Goal: Information Seeking & Learning: Check status

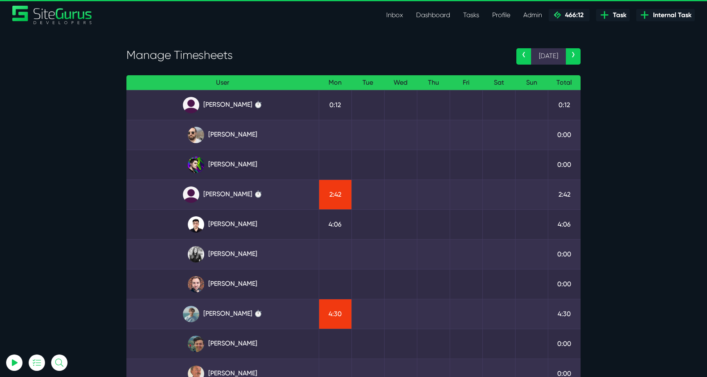
click at [245, 96] on td "Angel Dagondon ⏱️" at bounding box center [222, 105] width 192 height 30
click at [242, 101] on link "Angel Dagondon ⏱️" at bounding box center [222, 105] width 179 height 16
click at [248, 225] on link "Kevin Abelgas" at bounding box center [222, 224] width 179 height 16
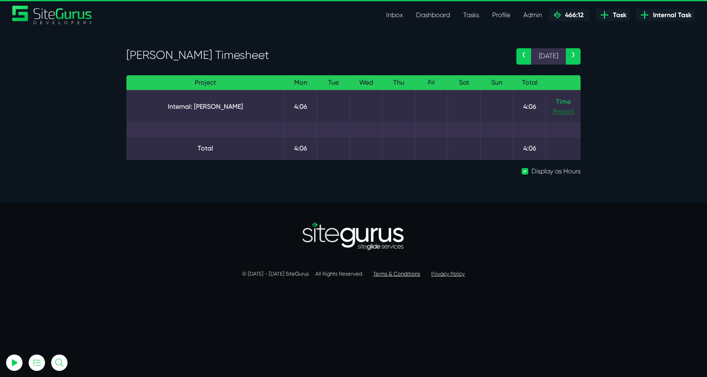
click at [570, 107] on link "Project" at bounding box center [563, 112] width 21 height 10
click at [560, 102] on link "Time" at bounding box center [563, 102] width 15 height 8
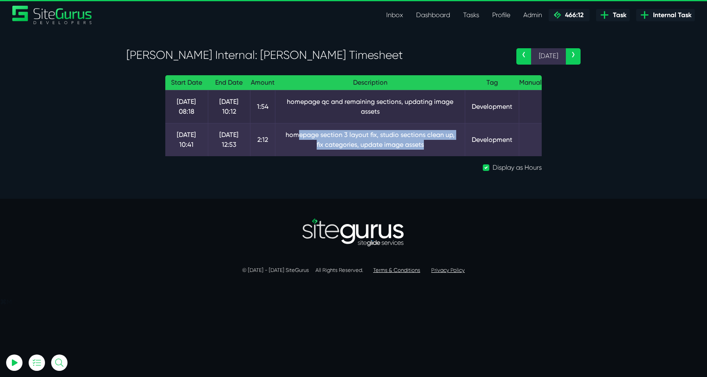
drag, startPoint x: 289, startPoint y: 132, endPoint x: 431, endPoint y: 146, distance: 142.2
click at [433, 146] on td "homepage section 3 layout fix, studio sections clean up, fix categories, update…" at bounding box center [370, 139] width 190 height 33
click at [431, 146] on td "homepage section 3 layout fix, studio sections clean up, fix categories, update…" at bounding box center [370, 139] width 190 height 33
drag, startPoint x: 391, startPoint y: 136, endPoint x: 415, endPoint y: 145, distance: 25.9
click at [415, 145] on td "homepage section 3 layout fix, studio sections clean up, fix categories, update…" at bounding box center [370, 139] width 190 height 33
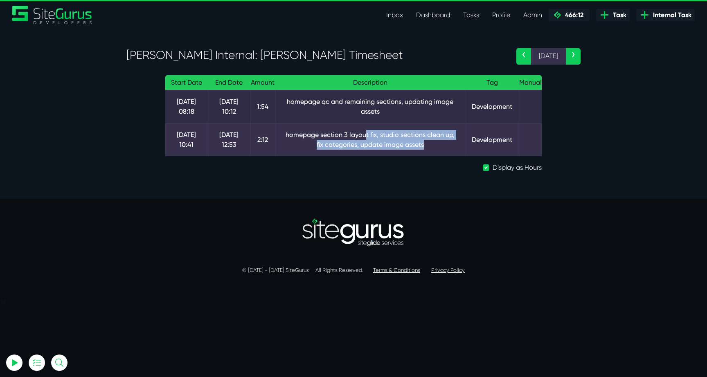
click at [415, 145] on td "homepage section 3 layout fix, studio sections clean up, fix categories, update…" at bounding box center [370, 139] width 190 height 33
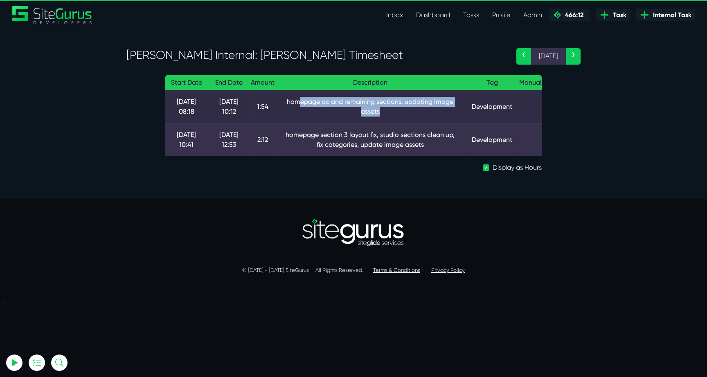
drag, startPoint x: 296, startPoint y: 101, endPoint x: 415, endPoint y: 123, distance: 120.2
click at [415, 123] on td "homepage qc and remaining sections, updating image assets" at bounding box center [370, 106] width 190 height 33
click at [415, 124] on td "homepage section 3 layout fix, studio sections clean up, fix categories, update…" at bounding box center [370, 139] width 190 height 33
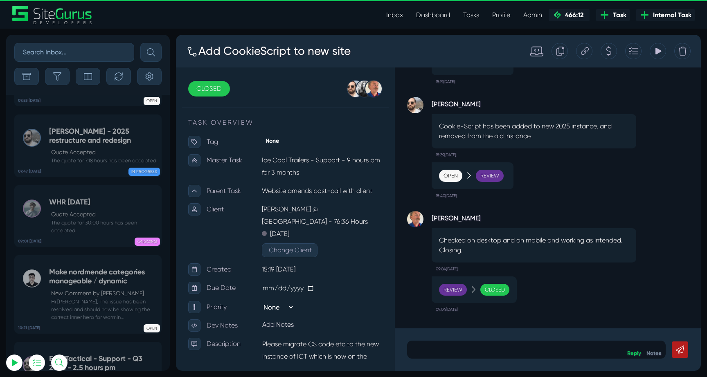
scroll to position [-32631, 0]
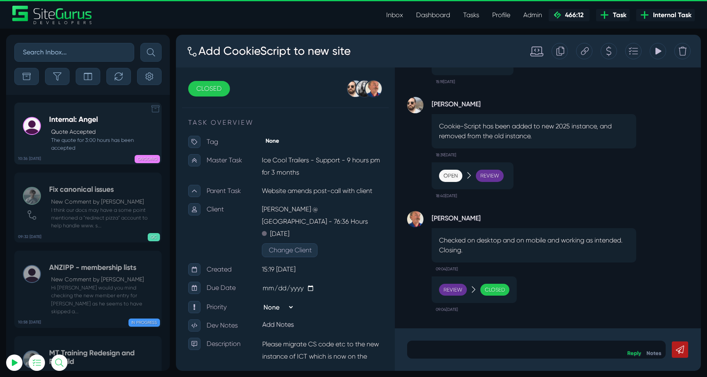
click at [95, 140] on small "The quote for 3:00 hours has been accepted" at bounding box center [103, 144] width 108 height 16
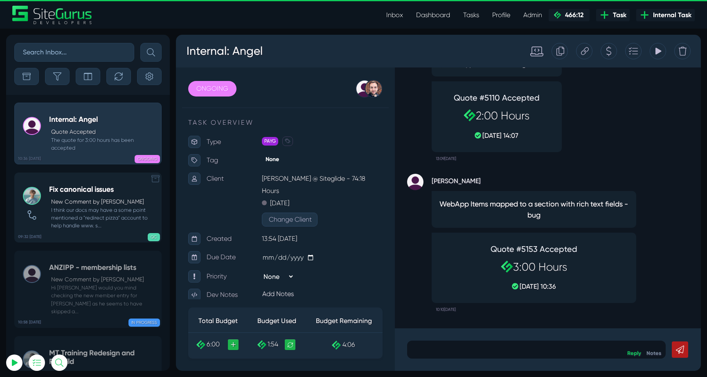
click at [97, 200] on p "New Comment by Matt Jones" at bounding box center [104, 202] width 106 height 9
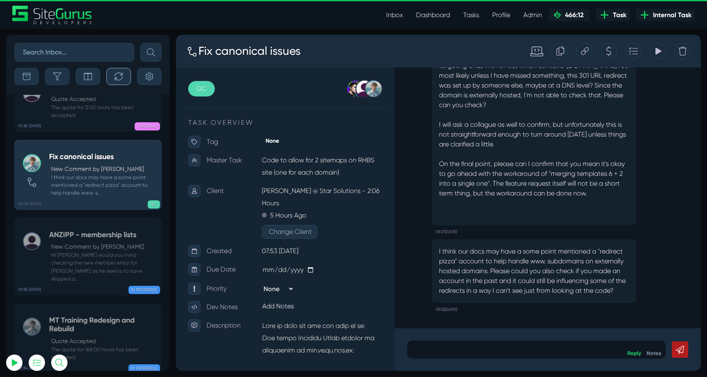
click at [115, 73] on icon "button" at bounding box center [119, 76] width 8 height 8
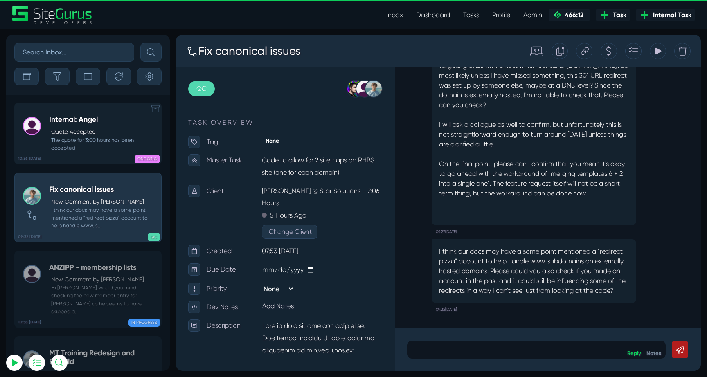
click at [113, 124] on h5 "Internal: Angel" at bounding box center [103, 119] width 108 height 9
